Goal: Task Accomplishment & Management: Complete application form

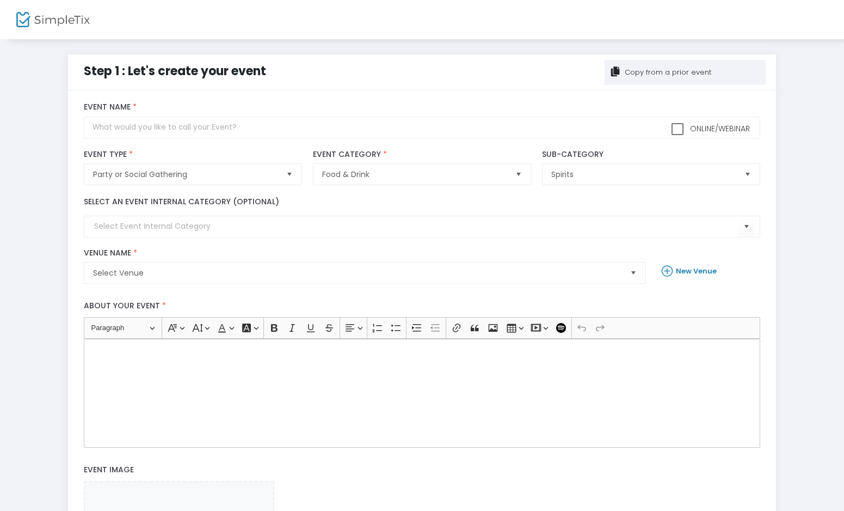
click at [371, 379] on div "Rich Text Editor, main" at bounding box center [422, 393] width 677 height 109
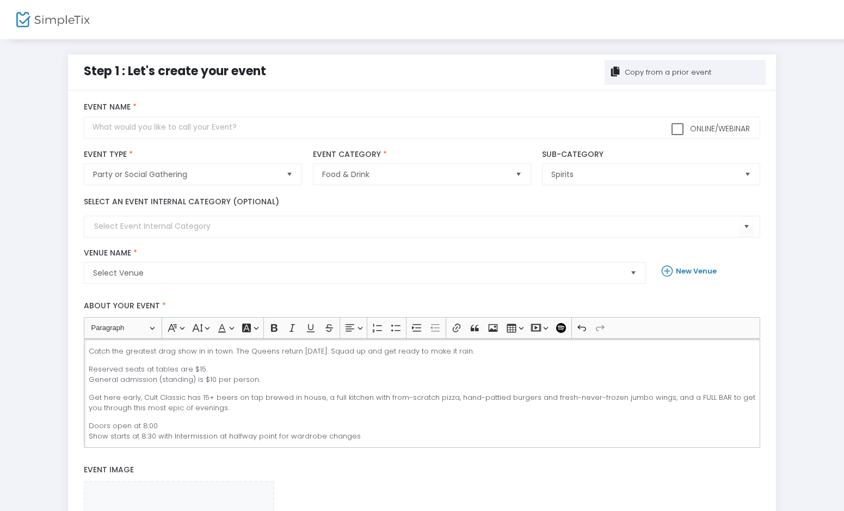
drag, startPoint x: 500, startPoint y: 348, endPoint x: 170, endPoint y: 344, distance: 329.9
click at [170, 344] on div "Catch the greatest drag show in in town. The Queens return [DATE]. Squad up and…" at bounding box center [422, 393] width 677 height 109
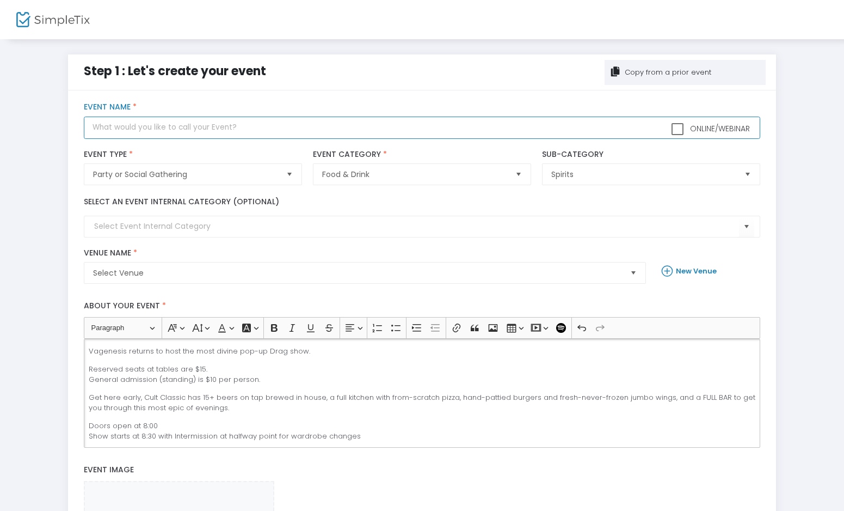
click at [199, 130] on input "text" at bounding box center [422, 127] width 677 height 22
type input "Pop-Up Drag Show"
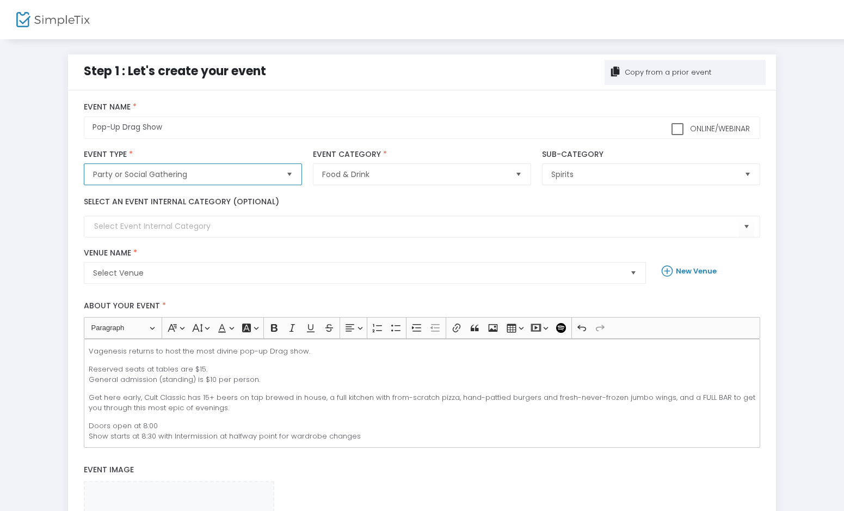
click at [261, 175] on span "Party or Social Gathering" at bounding box center [185, 174] width 185 height 11
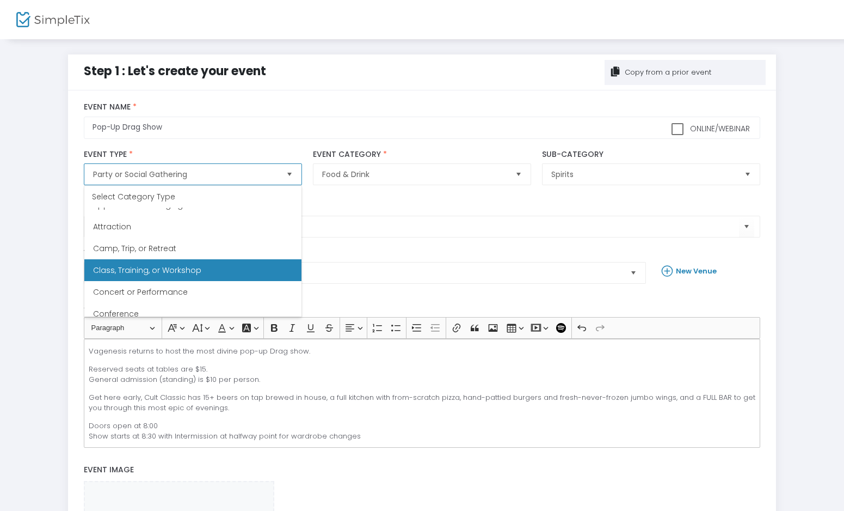
scroll to position [34, 0]
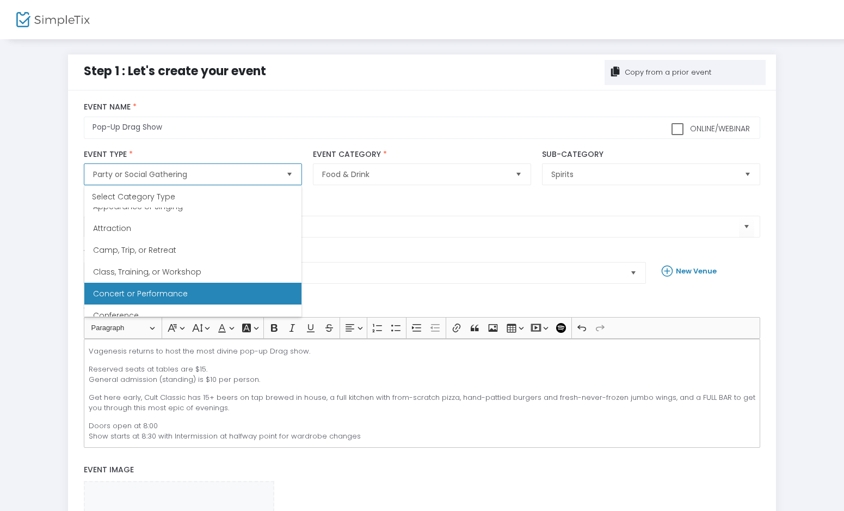
click at [235, 285] on Performance "Concert or Performance" at bounding box center [192, 294] width 217 height 22
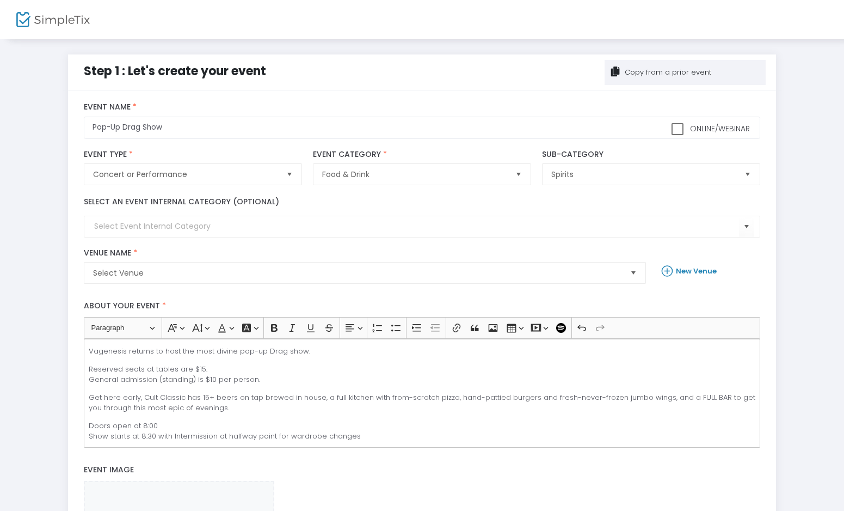
click at [412, 160] on div "Food & Drink Event Category * Event Category is required" at bounding box center [422, 168] width 229 height 36
click at [410, 177] on span "Food & Drink" at bounding box center [414, 174] width 185 height 11
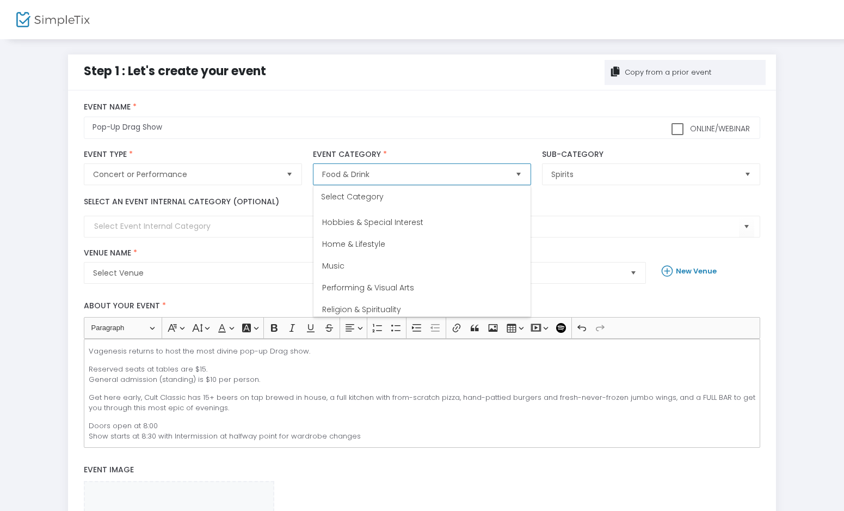
scroll to position [260, 0]
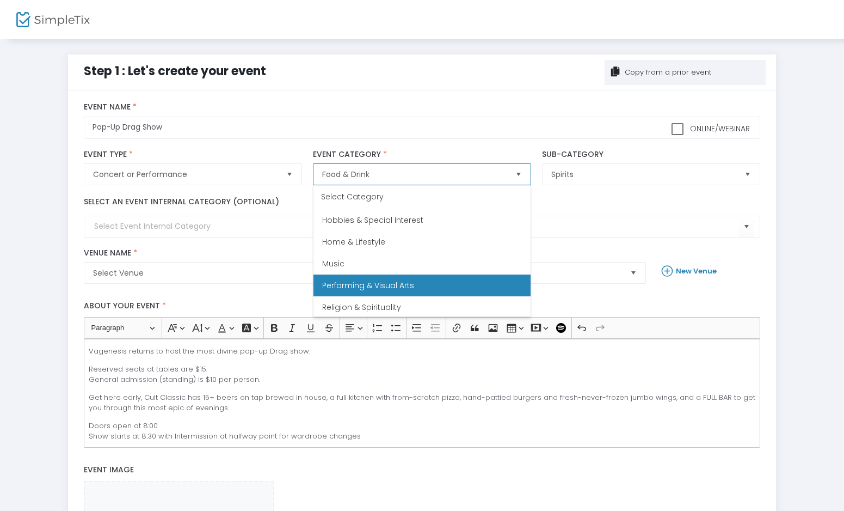
click at [419, 284] on li "Performing & Visual Arts" at bounding box center [422, 285] width 217 height 22
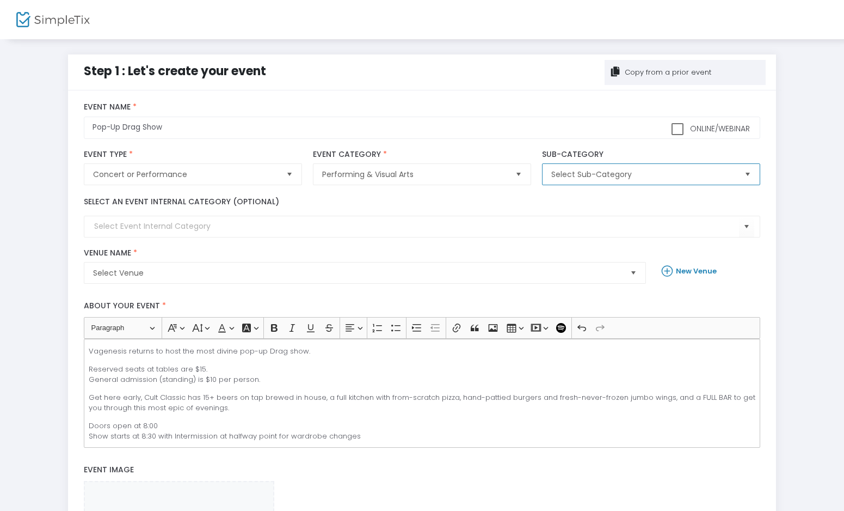
click at [611, 172] on span "Select Sub-Category" at bounding box center [643, 174] width 185 height 11
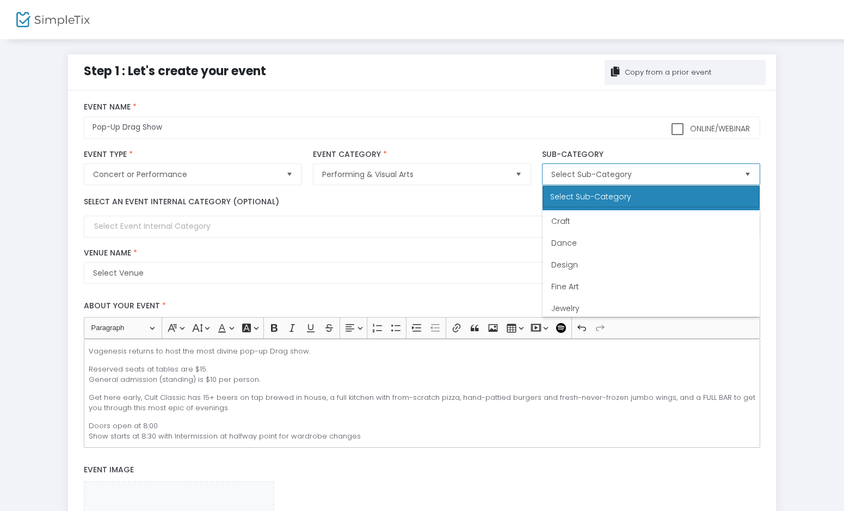
scroll to position [45, 0]
click at [633, 237] on li "Dance" at bounding box center [651, 239] width 217 height 22
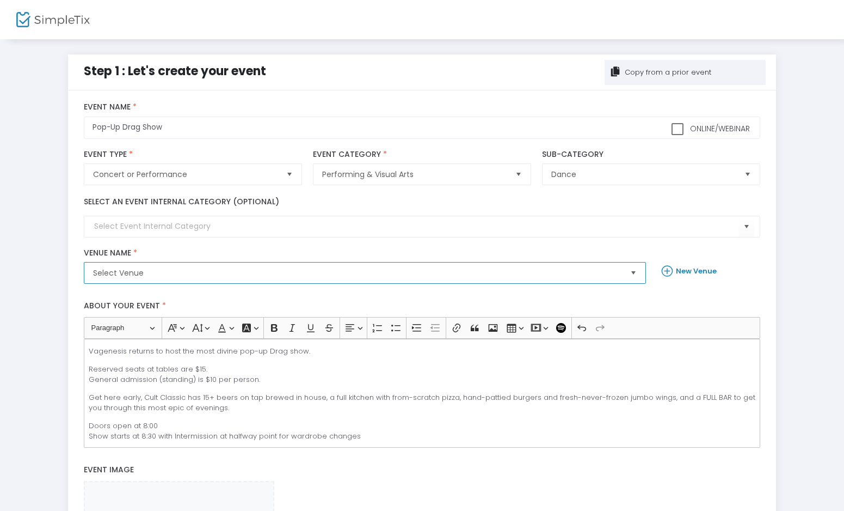
click at [198, 272] on span "Select Venue" at bounding box center [357, 272] width 529 height 11
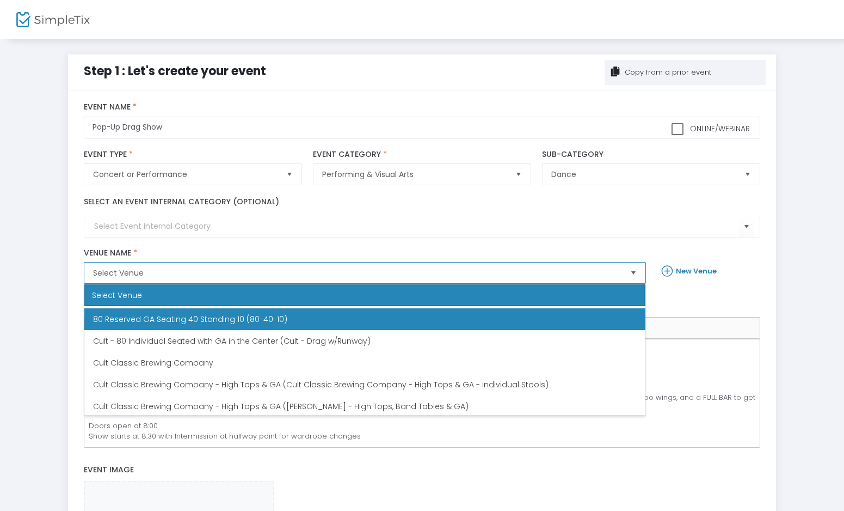
scroll to position [42, 0]
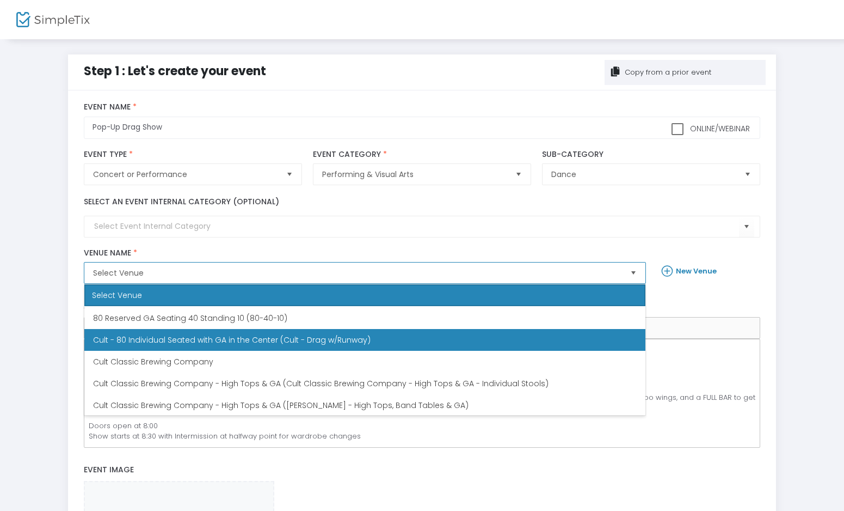
click at [284, 341] on span "Cult - 80 Individual Seated with GA in the Center (Cult - Drag w/Runway)" at bounding box center [232, 339] width 278 height 11
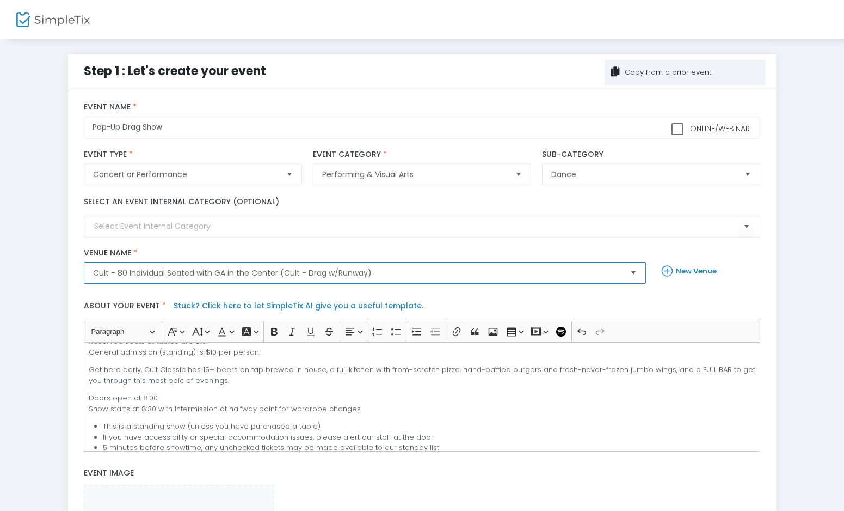
scroll to position [0, 0]
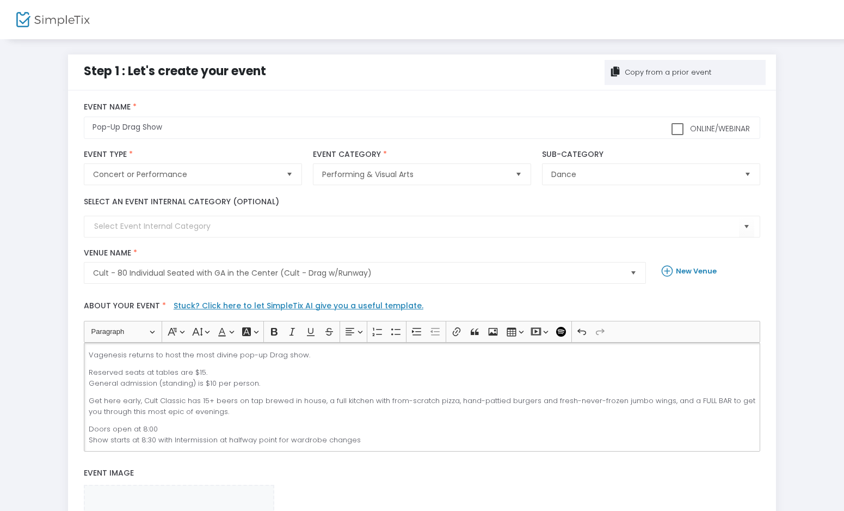
click at [272, 355] on p "Vagenesis returns to host the most divine pop-up Drag show." at bounding box center [422, 354] width 667 height 11
copy p "Vagenesis returns to host the most divine pop-up Drag show."
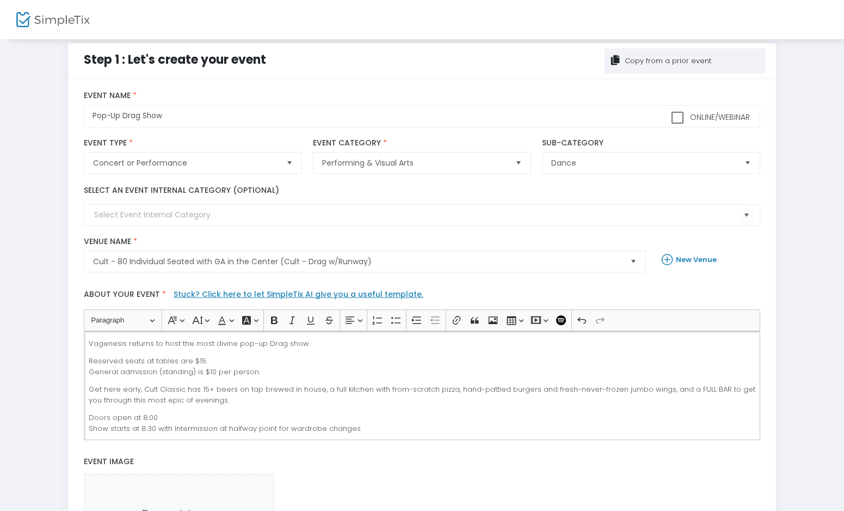
click at [151, 363] on p "Reserved seats at tables are $15. General admission (standing) is $10 per perso…" at bounding box center [422, 365] width 667 height 21
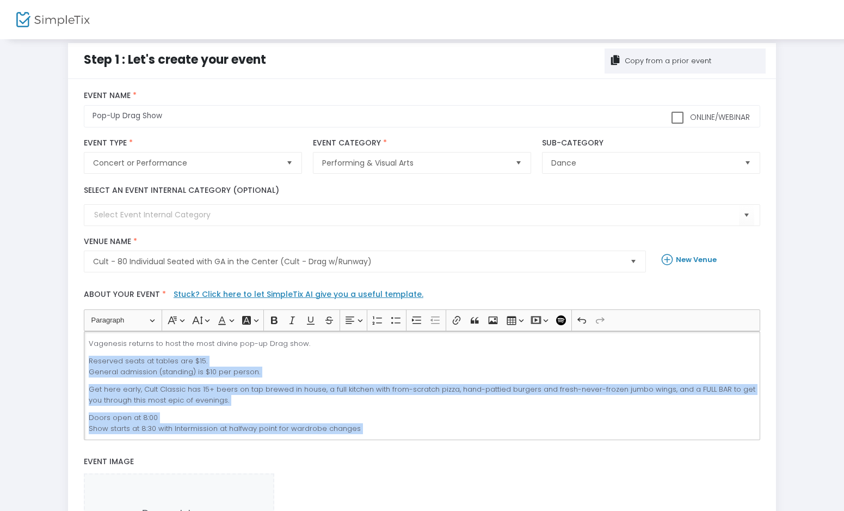
scroll to position [57, 0]
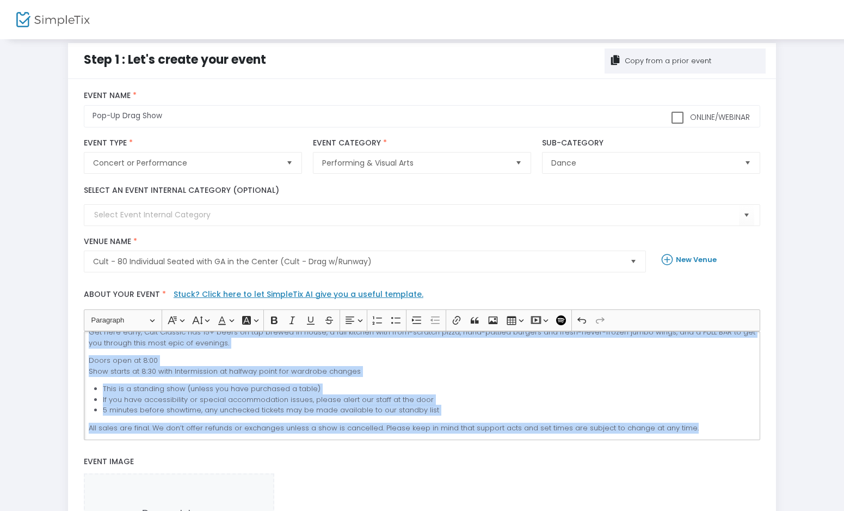
drag, startPoint x: 89, startPoint y: 360, endPoint x: 202, endPoint y: 462, distance: 152.3
click at [202, 462] on div "Online/Webinar Pop-Up Drag Show Event Name * Concert or Performance Event Type …" at bounding box center [422, 363] width 677 height 587
copy div "Reserved seats at tables are $15. General admission (standing) is $10 per perso…"
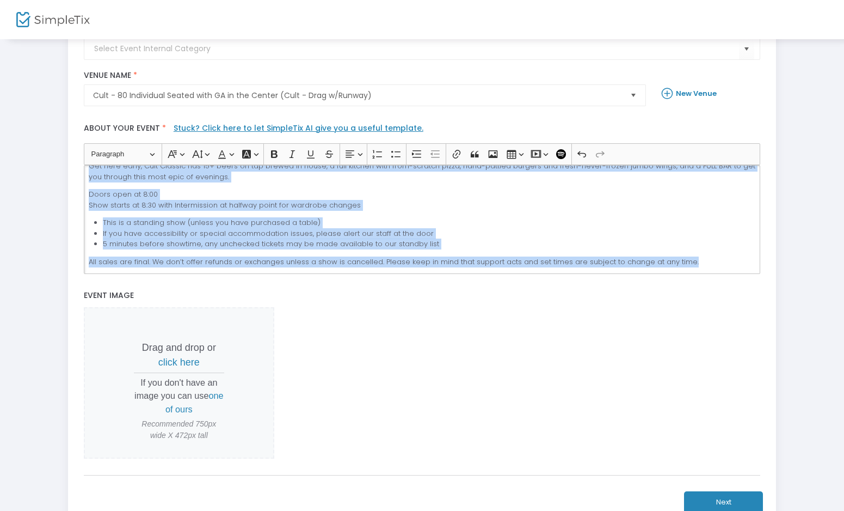
scroll to position [266, 0]
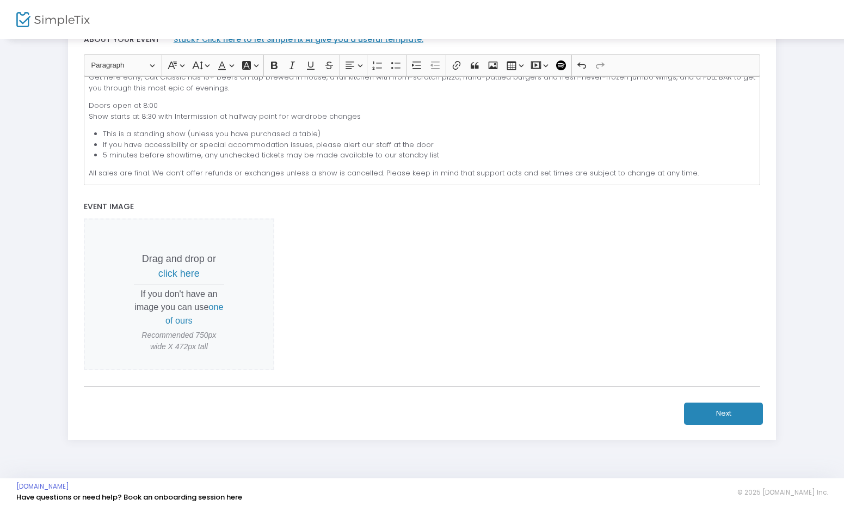
click at [186, 276] on span "click here" at bounding box center [178, 273] width 41 height 11
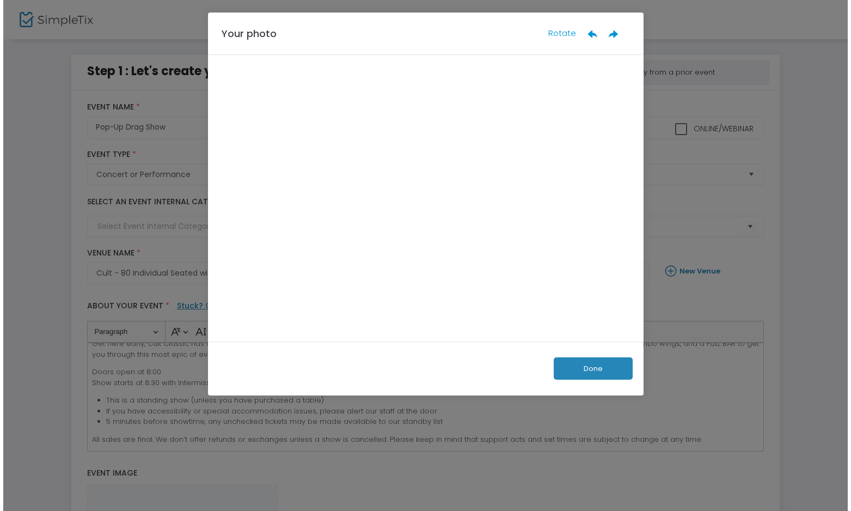
scroll to position [0, 0]
